Goal: Book appointment/travel/reservation: Book appointment/travel/reservation

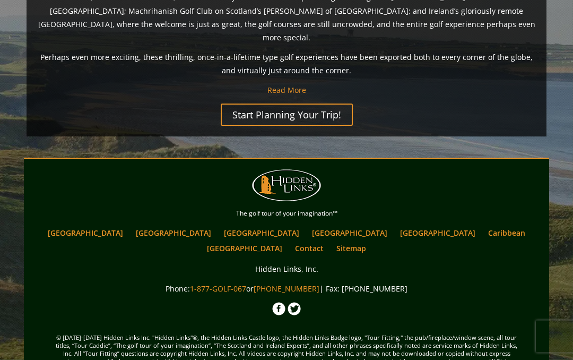
scroll to position [928, 0]
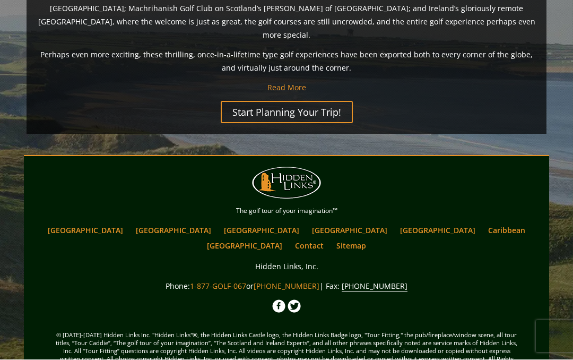
click at [305, 101] on link "Start Planning Your Trip!" at bounding box center [287, 112] width 132 height 22
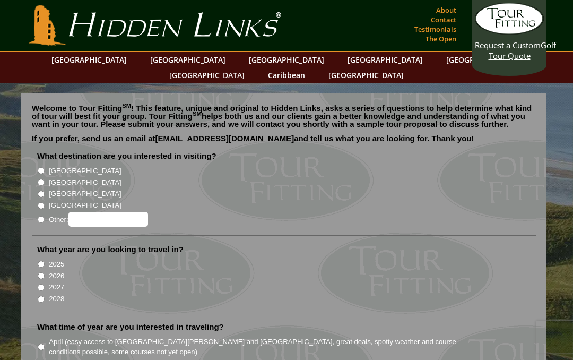
click at [38, 179] on input "[GEOGRAPHIC_DATA]" at bounding box center [41, 182] width 7 height 7
radio input "true"
click at [39, 284] on input "2027" at bounding box center [41, 287] width 7 height 7
radio input "true"
click at [34, 257] on li "What year are you looking to travel in? 2025 2026 2027 2028" at bounding box center [284, 278] width 504 height 69
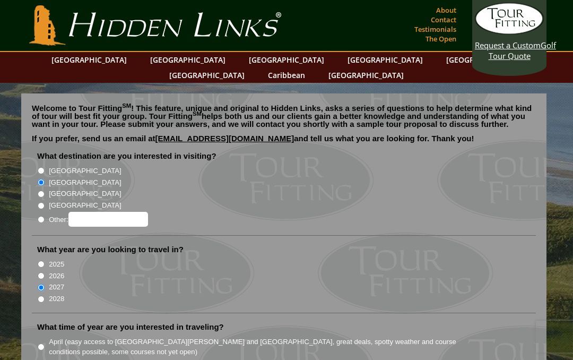
click at [35, 260] on li "What year are you looking to travel in? 2025 2026 2027 2028" at bounding box center [284, 278] width 504 height 69
click at [34, 254] on li "What year are you looking to travel in? 2025 2026 2027 2028" at bounding box center [284, 278] width 504 height 69
click at [34, 252] on li "What year are you looking to travel in? 2025 2026 2027 2028" at bounding box center [284, 278] width 504 height 69
click at [38, 272] on input "2026" at bounding box center [41, 275] width 7 height 7
radio input "true"
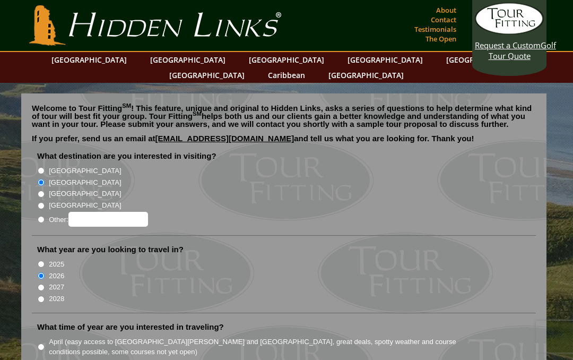
click at [38, 272] on input "2026" at bounding box center [41, 275] width 7 height 7
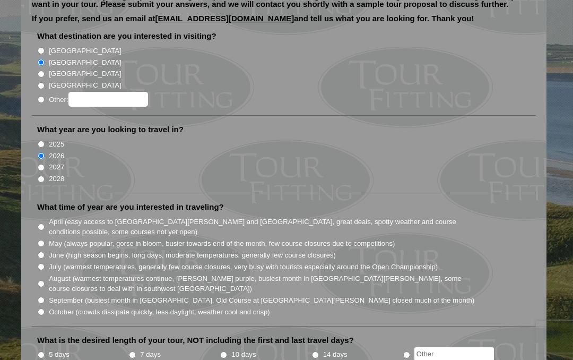
scroll to position [125, 0]
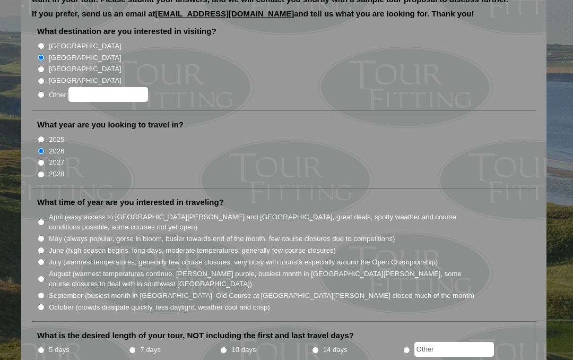
click at [35, 205] on li "What time of year are you interested in traveling? April (easy access to St. An…" at bounding box center [284, 259] width 504 height 125
click at [38, 235] on input "May (always popular, gorse in bloom, busier towards end of the month, few cours…" at bounding box center [41, 238] width 7 height 7
radio input "true"
click at [127, 343] on li "5 days" at bounding box center [82, 349] width 91 height 13
click at [134, 346] on input "7 days" at bounding box center [132, 349] width 7 height 7
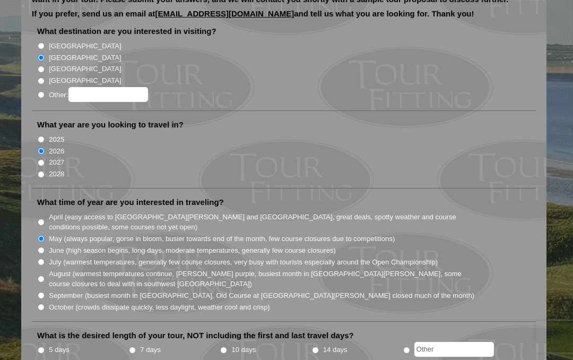
radio input "true"
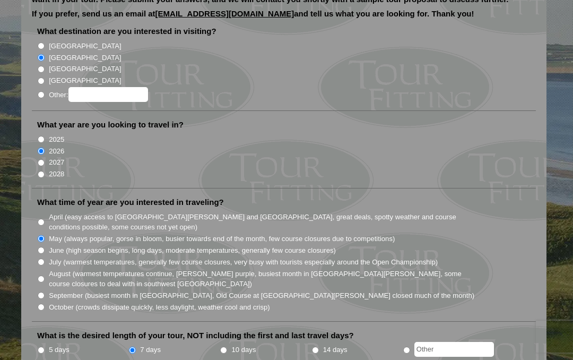
radio input "true"
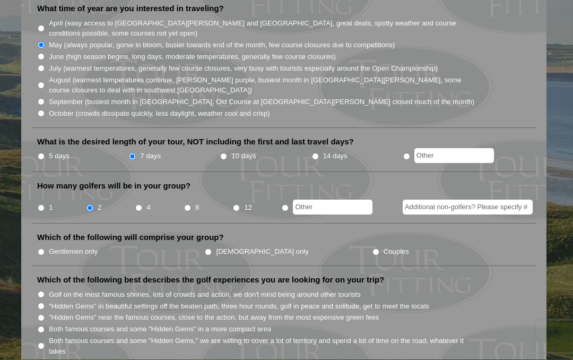
scroll to position [320, 0]
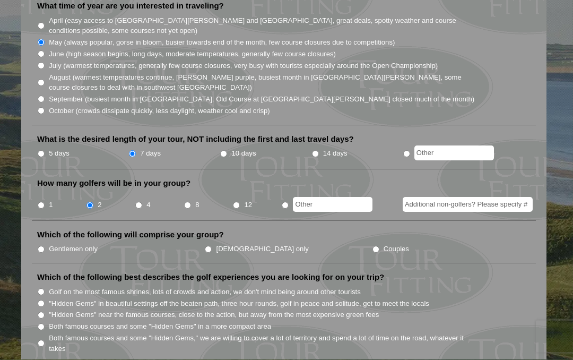
click at [497, 197] on input "Additional non-golfers? Please specify #" at bounding box center [468, 204] width 130 height 15
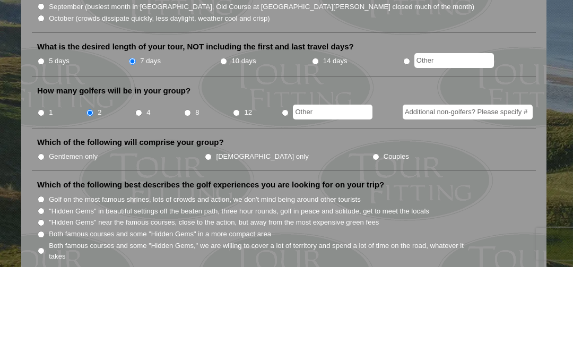
click at [490, 243] on ul "Gentlemen only Ladies only Couples" at bounding box center [288, 249] width 502 height 12
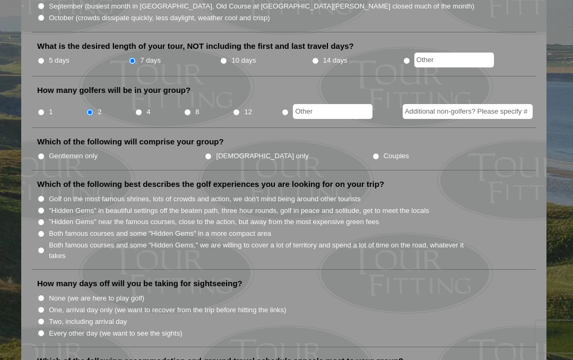
click at [45, 153] on input "Gentlemen only" at bounding box center [41, 156] width 7 height 7
radio input "true"
click at [42, 247] on input "Both famous courses and some "Hidden Gems," we are willing to cover a lot of te…" at bounding box center [41, 250] width 7 height 7
radio input "true"
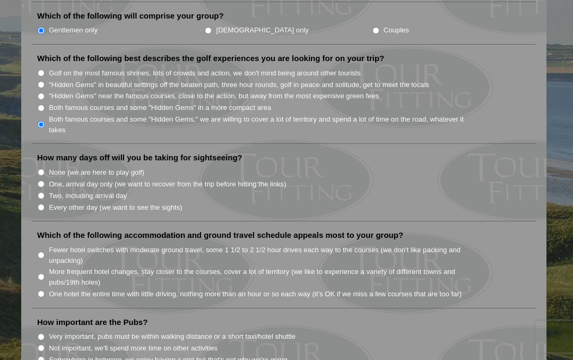
scroll to position [544, 0]
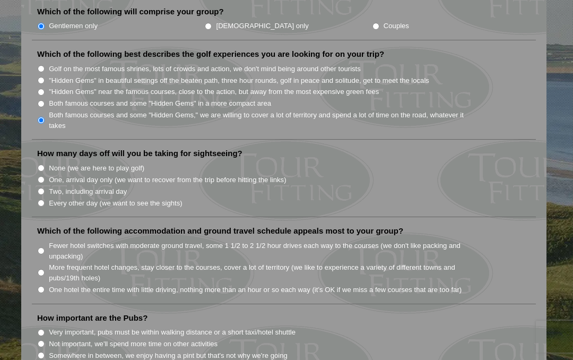
click at [43, 188] on input "Two, including arrival day" at bounding box center [41, 191] width 7 height 7
radio input "true"
click at [37, 197] on li "Every other day (we want to see the sights)" at bounding box center [288, 203] width 502 height 12
click at [37, 174] on li "How many days off will you be taking for sightseeing? None (we are here to play…" at bounding box center [284, 182] width 504 height 69
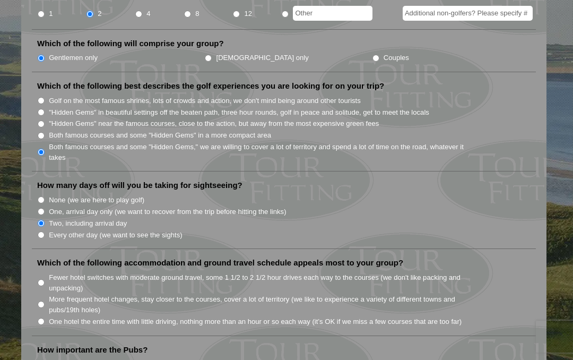
scroll to position [510, 0]
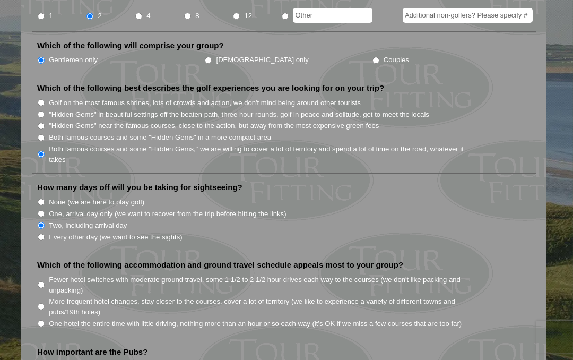
click at [38, 206] on li "How many days off will you be taking for sightseeing? None (we are here to play…" at bounding box center [284, 216] width 504 height 69
click at [44, 233] on input "Every other day (we want to see the sights)" at bounding box center [41, 236] width 7 height 7
radio input "true"
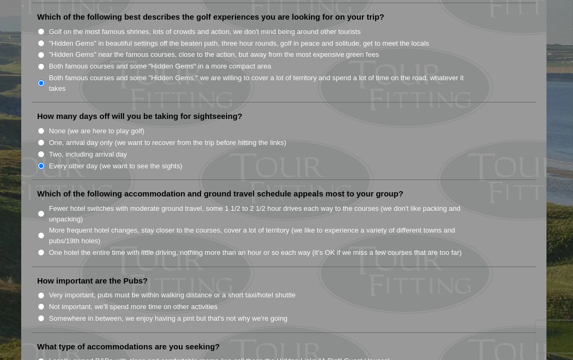
scroll to position [591, 0]
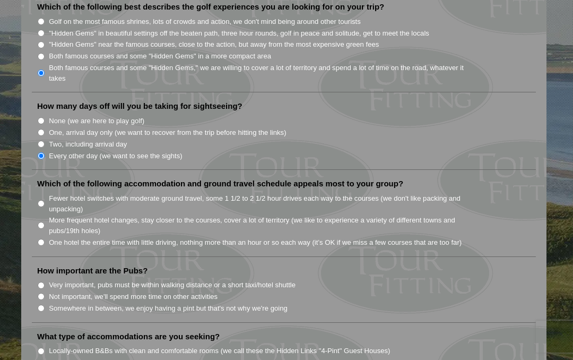
click at [39, 200] on input "Fewer hotel switches with moderate ground travel, some 1 1/2 to 2 1/2 hour driv…" at bounding box center [41, 203] width 7 height 7
radio input "true"
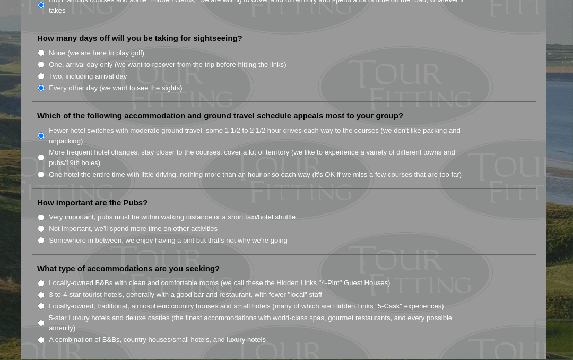
scroll to position [662, 0]
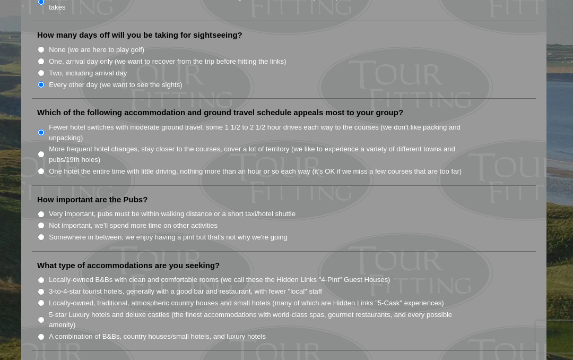
click at [40, 211] on input "Very important, pubs must be within walking distance or a short taxi/hotel shut…" at bounding box center [41, 214] width 7 height 7
radio input "true"
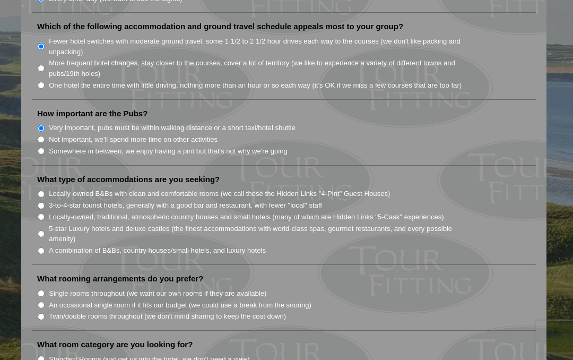
scroll to position [754, 0]
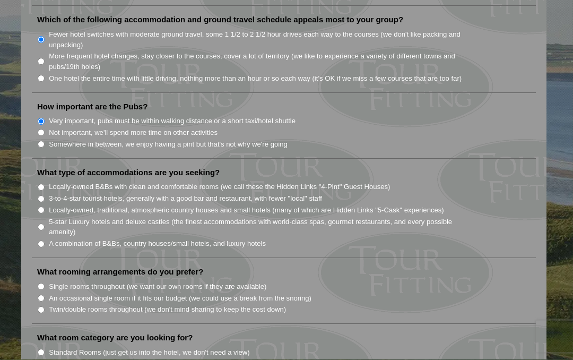
click at [38, 206] on li "What type of accommodations are you seeking? Locally-owned B&Bs with clean and …" at bounding box center [284, 213] width 504 height 91
click at [40, 205] on li "What type of accommodations are you seeking? Locally-owned B&Bs with clean and …" at bounding box center [284, 213] width 504 height 91
click at [37, 202] on li "What type of accommodations are you seeking? Locally-owned B&Bs with clean and …" at bounding box center [284, 213] width 504 height 91
click at [36, 203] on li "What type of accommodations are you seeking? Locally-owned B&Bs with clean and …" at bounding box center [284, 213] width 504 height 91
click at [37, 238] on li "A combination of B&Bs, country houses/small hotels, and luxury hotels" at bounding box center [288, 244] width 502 height 12
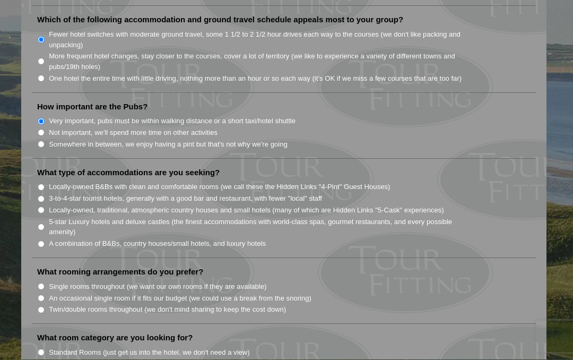
click at [39, 241] on input "A combination of B&Bs, country houses/small hotels, and luxury hotels" at bounding box center [41, 244] width 7 height 7
radio input "true"
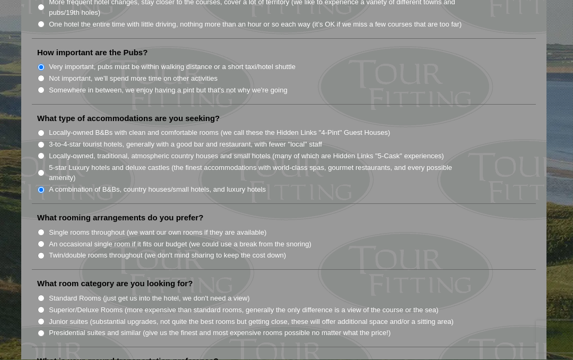
scroll to position [814, 0]
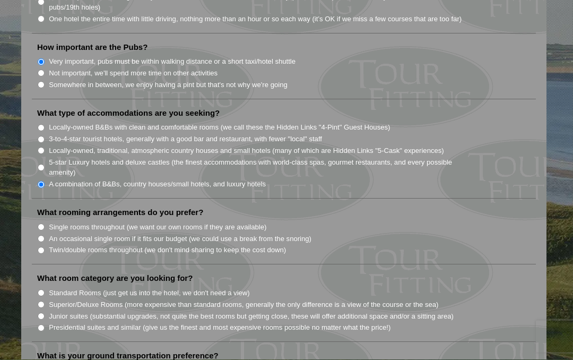
click at [33, 207] on li "What rooming arrangements do you prefer? Single rooms throughout (we want our o…" at bounding box center [284, 235] width 504 height 57
click at [38, 224] on input "Single rooms throughout (we want our own rooms if they are available)" at bounding box center [41, 227] width 7 height 7
radio input "true"
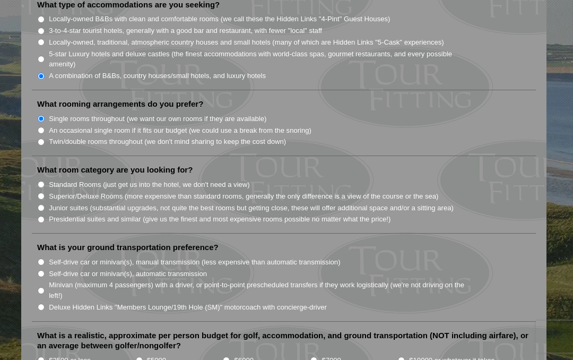
scroll to position [924, 0]
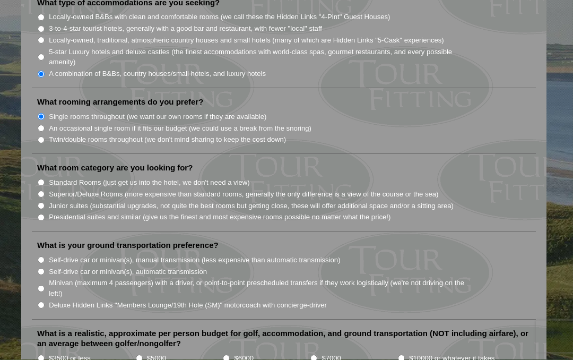
click at [41, 179] on input "Standard Rooms (just get us into the hotel, we don't need a view)" at bounding box center [41, 182] width 7 height 7
radio input "true"
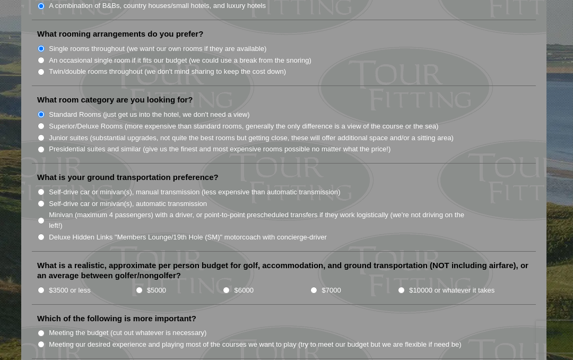
scroll to position [993, 0]
click at [40, 187] on input "Self-drive car or minivan(s), manual transmission (less expensive than automati…" at bounding box center [41, 190] width 7 height 7
radio input "true"
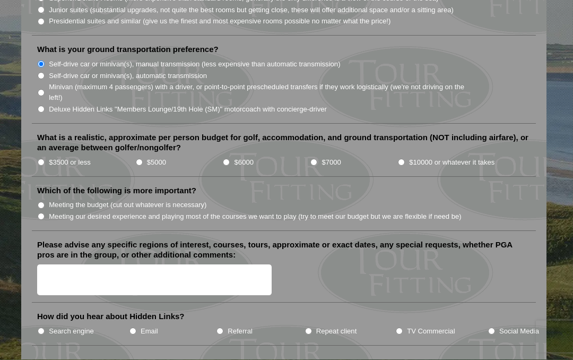
scroll to position [1120, 0]
click at [43, 159] on input "$3500 or less" at bounding box center [41, 162] width 7 height 7
radio input "true"
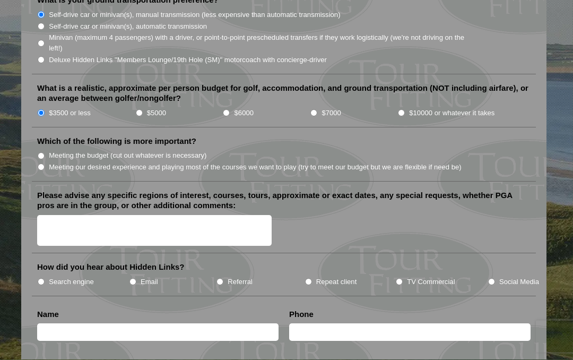
scroll to position [1169, 0]
click at [42, 153] on input "Meeting the budget (cut out whatever is necessary)" at bounding box center [41, 156] width 7 height 7
radio input "true"
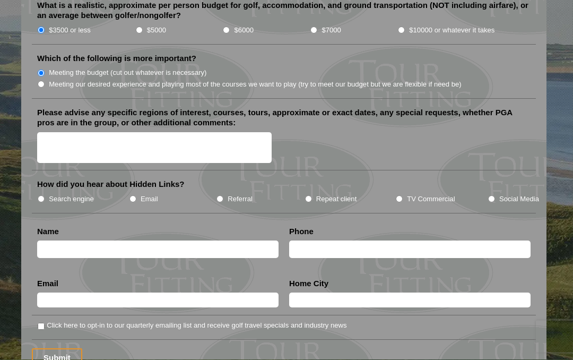
scroll to position [1252, 0]
click at [401, 195] on input "TV Commercial" at bounding box center [399, 198] width 7 height 7
radio input "true"
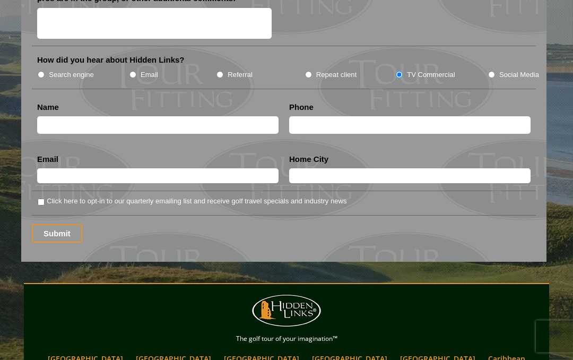
scroll to position [1356, 0]
